Goal: Find specific page/section: Find specific page/section

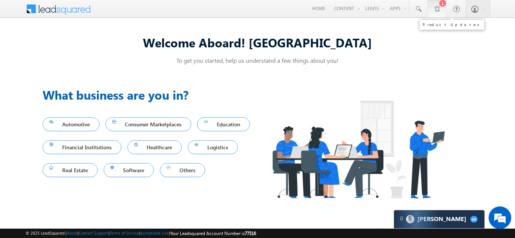
click at [443, 14] on link "1" at bounding box center [436, 8] width 19 height 17
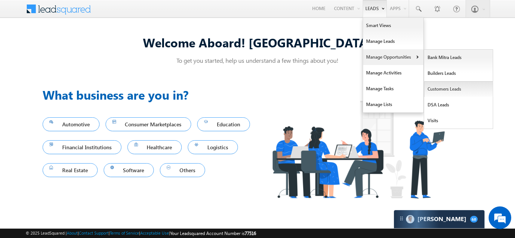
click at [441, 91] on link "Customers Leads" at bounding box center [458, 89] width 69 height 16
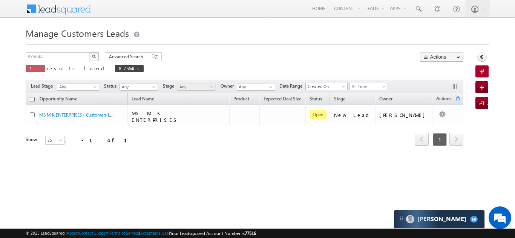
click at [252, 87] on input "Any" at bounding box center [256, 87] width 38 height 8
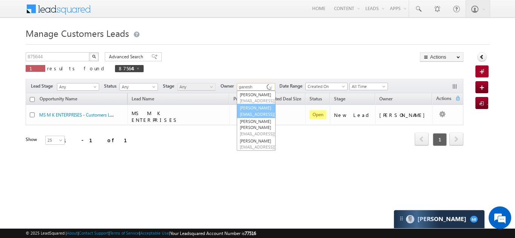
click at [247, 117] on span "[EMAIL_ADDRESS][PERSON_NAME][DOMAIN_NAME]" at bounding box center [274, 115] width 68 height 6
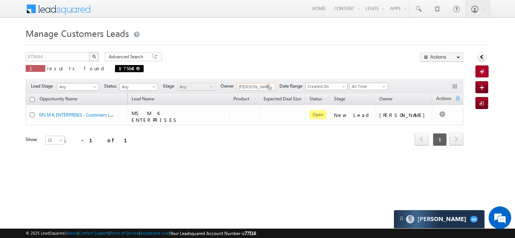
type input "[PERSON_NAME]"
click at [136, 67] on span at bounding box center [138, 69] width 4 height 4
type input "Search Customers Leads"
